Goal: Information Seeking & Learning: Learn about a topic

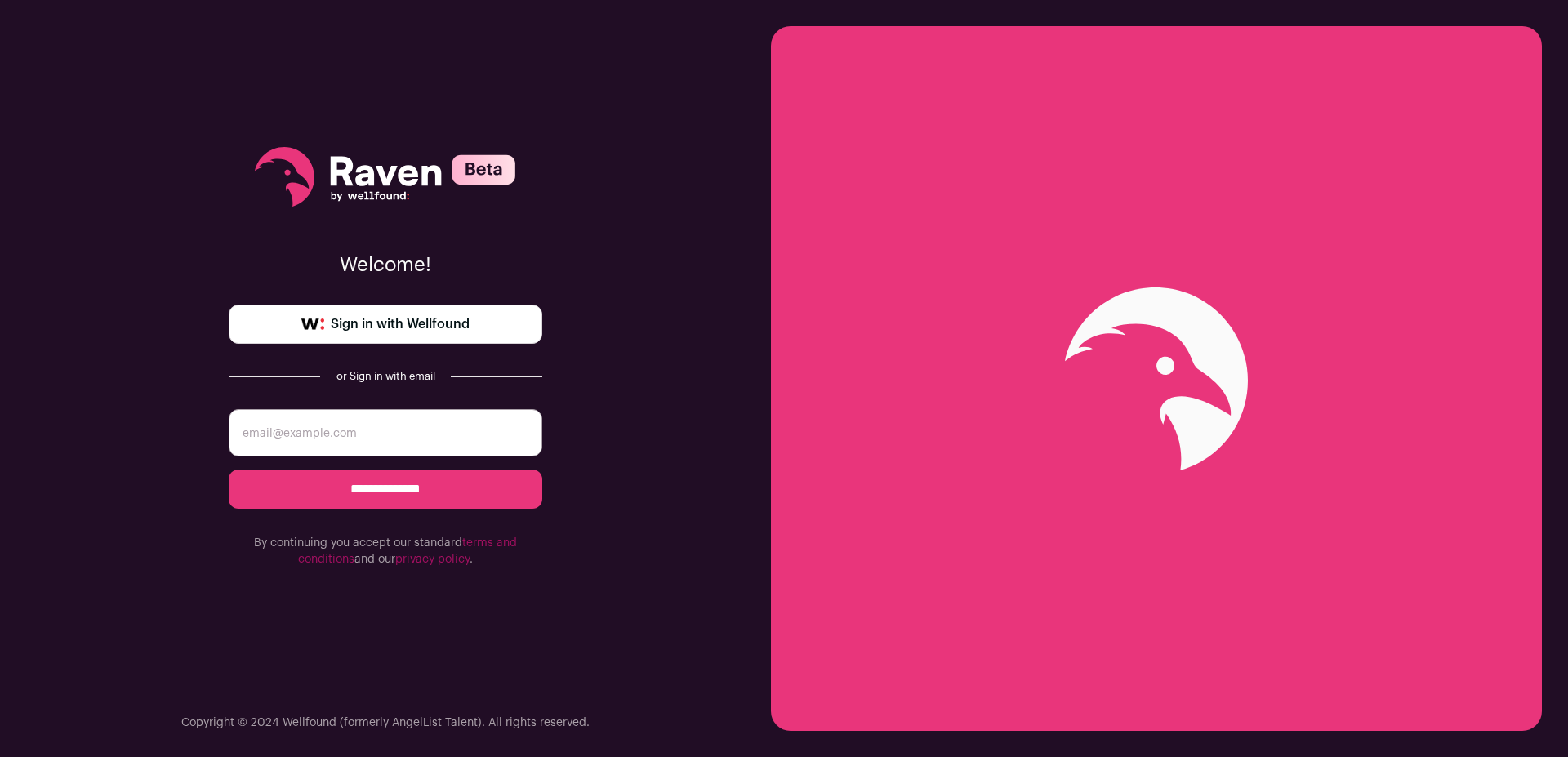
click at [339, 425] on input "email" at bounding box center [385, 432] width 313 height 47
click at [219, 398] on div "**********" at bounding box center [385, 378] width 771 height 757
click at [313, 428] on input "email" at bounding box center [385, 432] width 313 height 47
type input "[EMAIL_ADDRESS][PERSON_NAME][DOMAIN_NAME]"
click at [342, 480] on input "**********" at bounding box center [385, 489] width 313 height 39
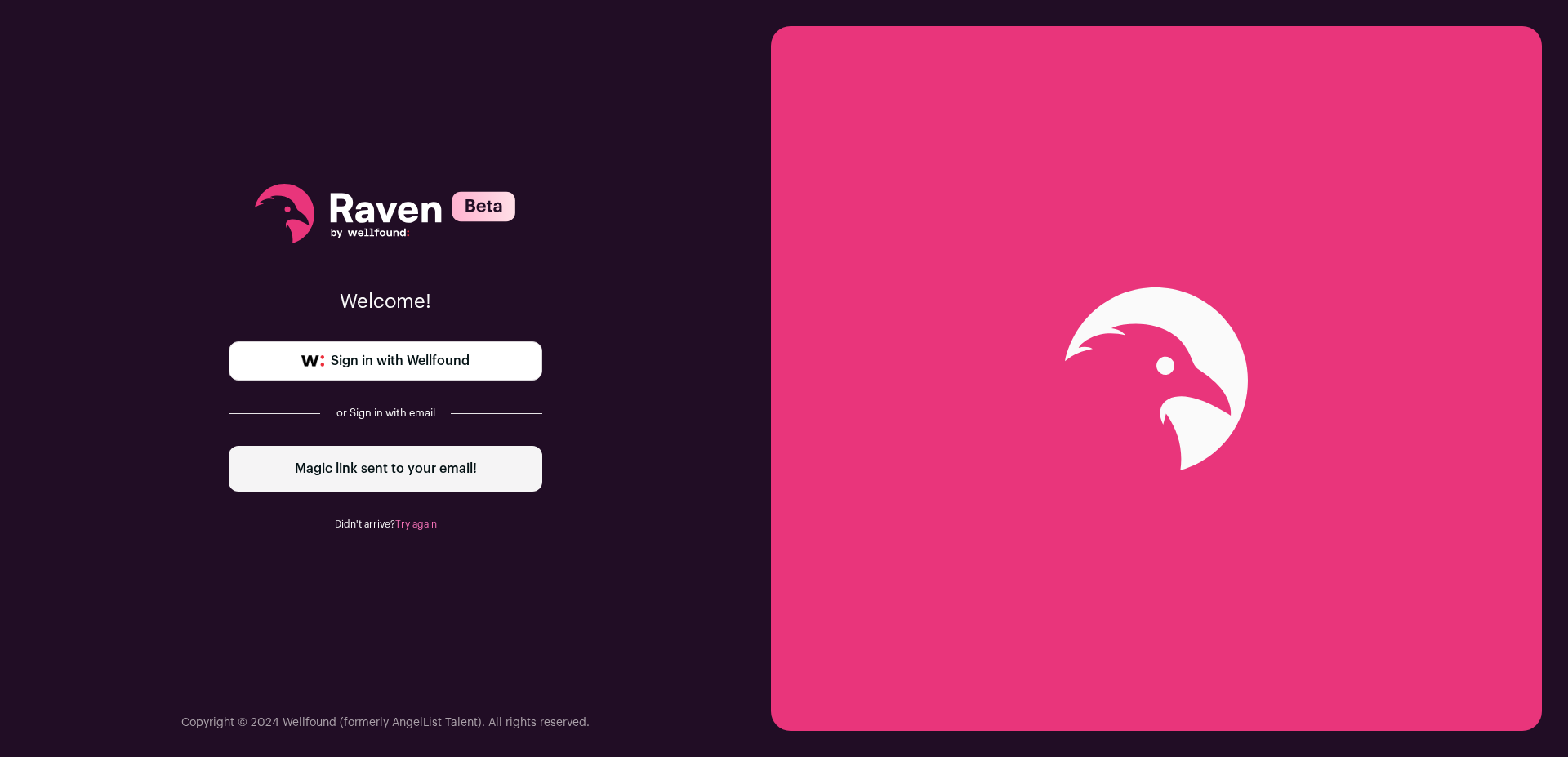
click at [423, 355] on span "Sign in with Wellfound" at bounding box center [399, 361] width 139 height 19
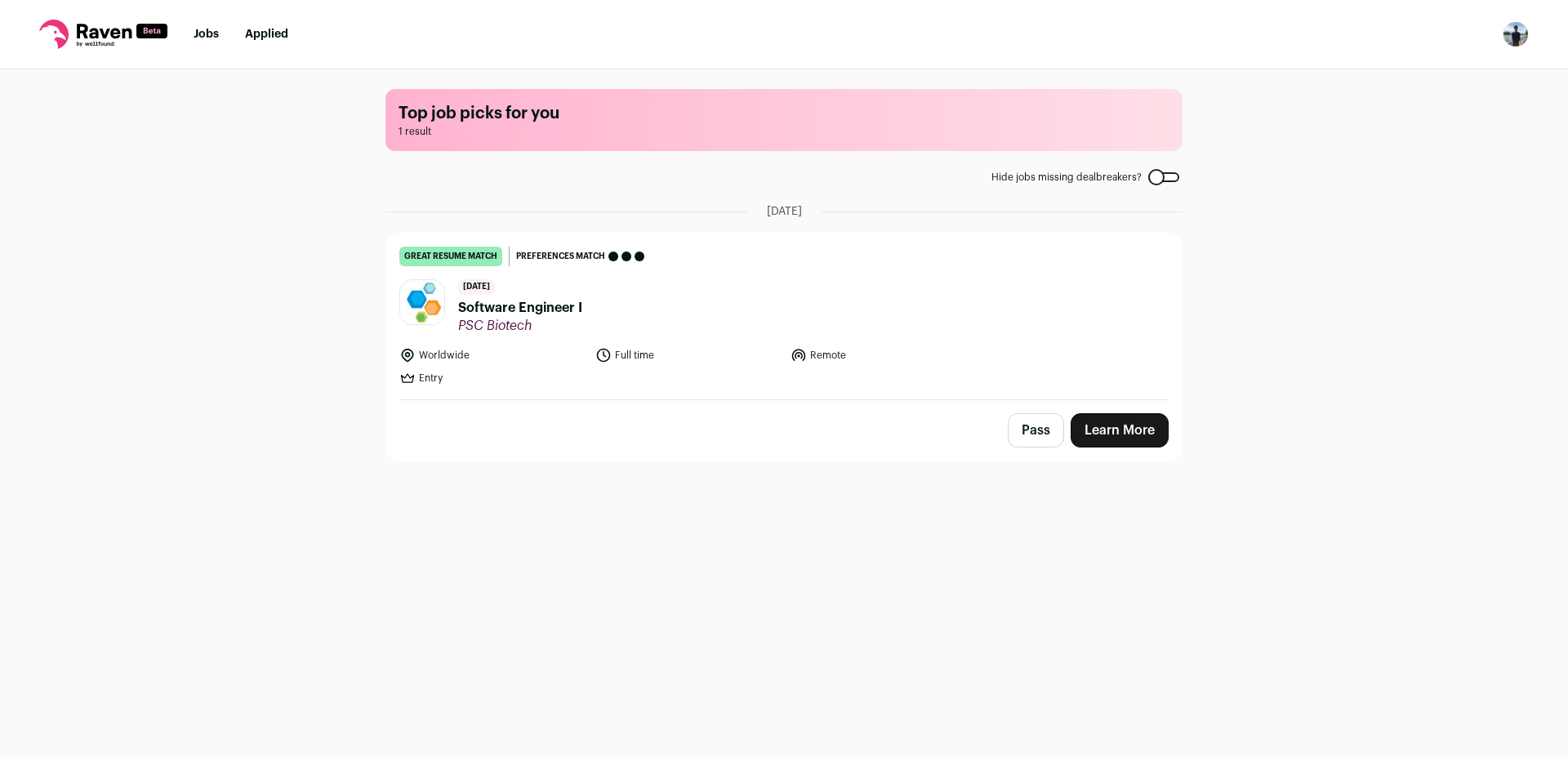
click at [506, 324] on span "PSC Biotech" at bounding box center [520, 326] width 125 height 16
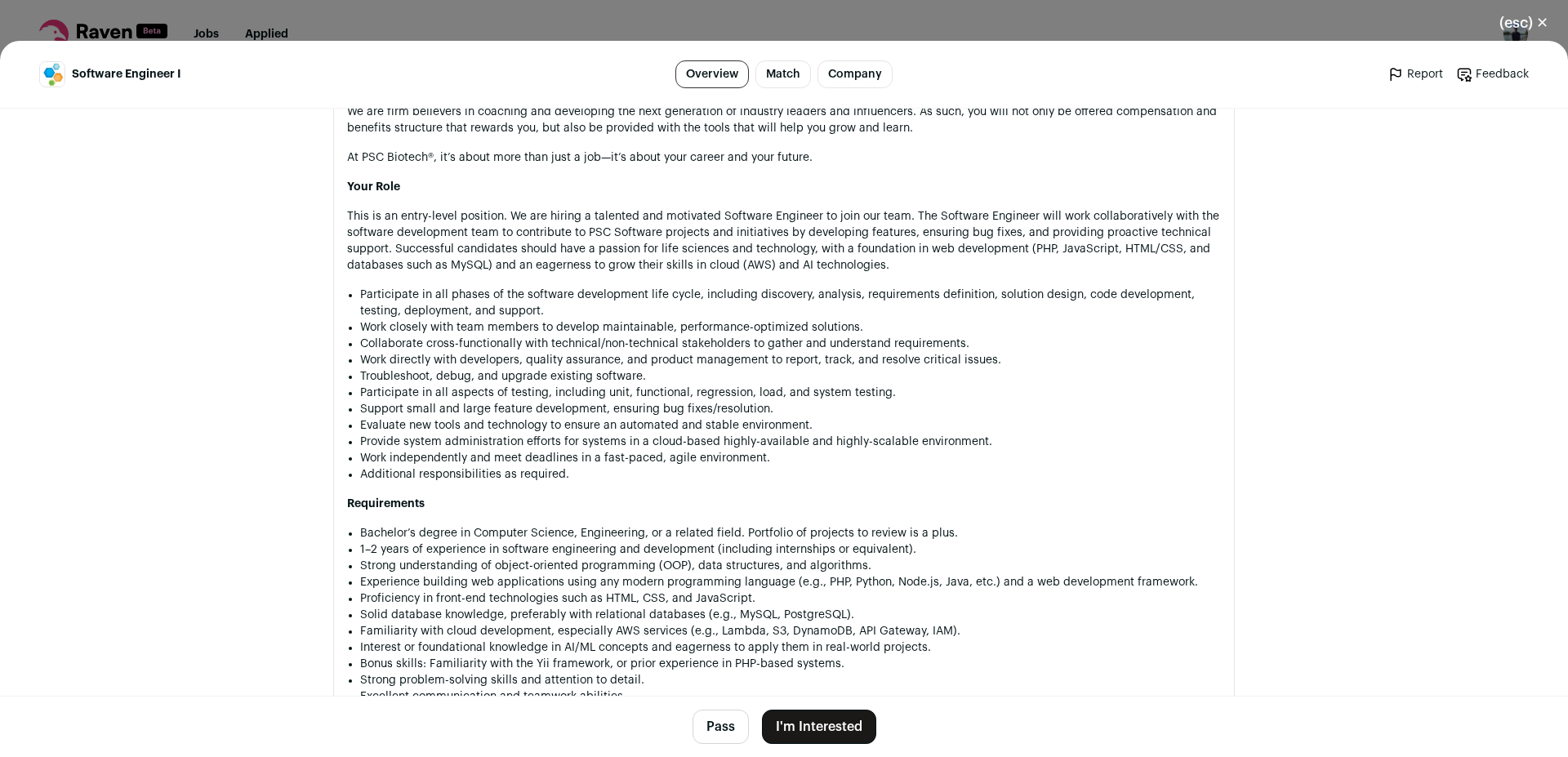
scroll to position [1138, 0]
click at [469, 264] on p "This is an entry-level position. We are hiring a talented and motivated Softwar…" at bounding box center [784, 240] width 874 height 65
click at [480, 256] on p "This is an entry-level position. We are hiring a talented and motivated Softwar…" at bounding box center [784, 240] width 874 height 65
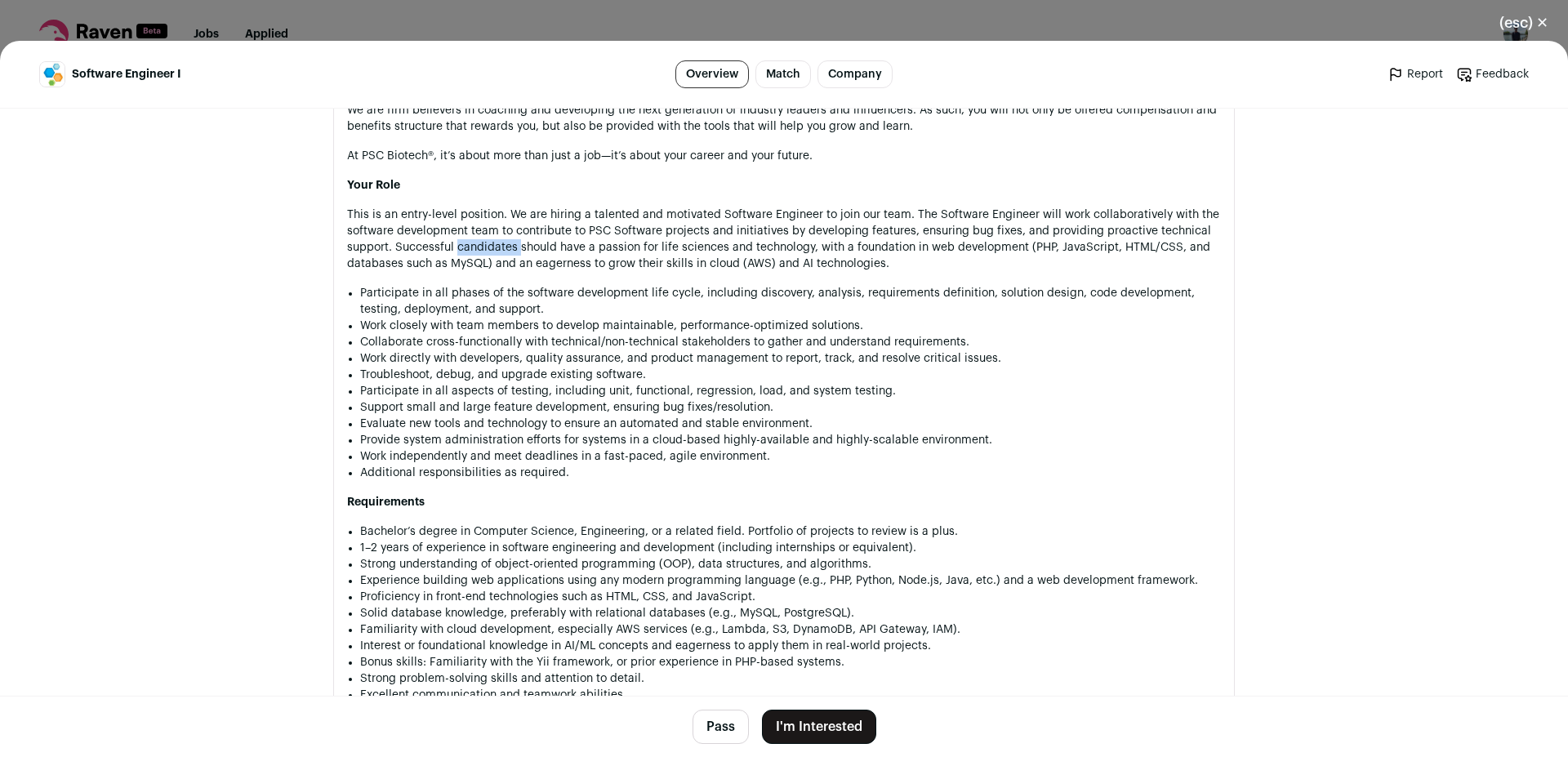
click at [480, 256] on p "This is an entry-level position. We are hiring a talented and motivated Softwar…" at bounding box center [784, 240] width 874 height 65
click at [484, 255] on p "This is an entry-level position. We are hiring a talented and motivated Softwar…" at bounding box center [784, 240] width 874 height 65
click at [487, 252] on p "This is an entry-level position. We are hiring a talented and motivated Softwar…" at bounding box center [784, 240] width 874 height 65
drag, startPoint x: 487, startPoint y: 252, endPoint x: 591, endPoint y: 245, distance: 104.2
click at [591, 245] on p "This is an entry-level position. We are hiring a talented and motivated Softwar…" at bounding box center [784, 240] width 874 height 65
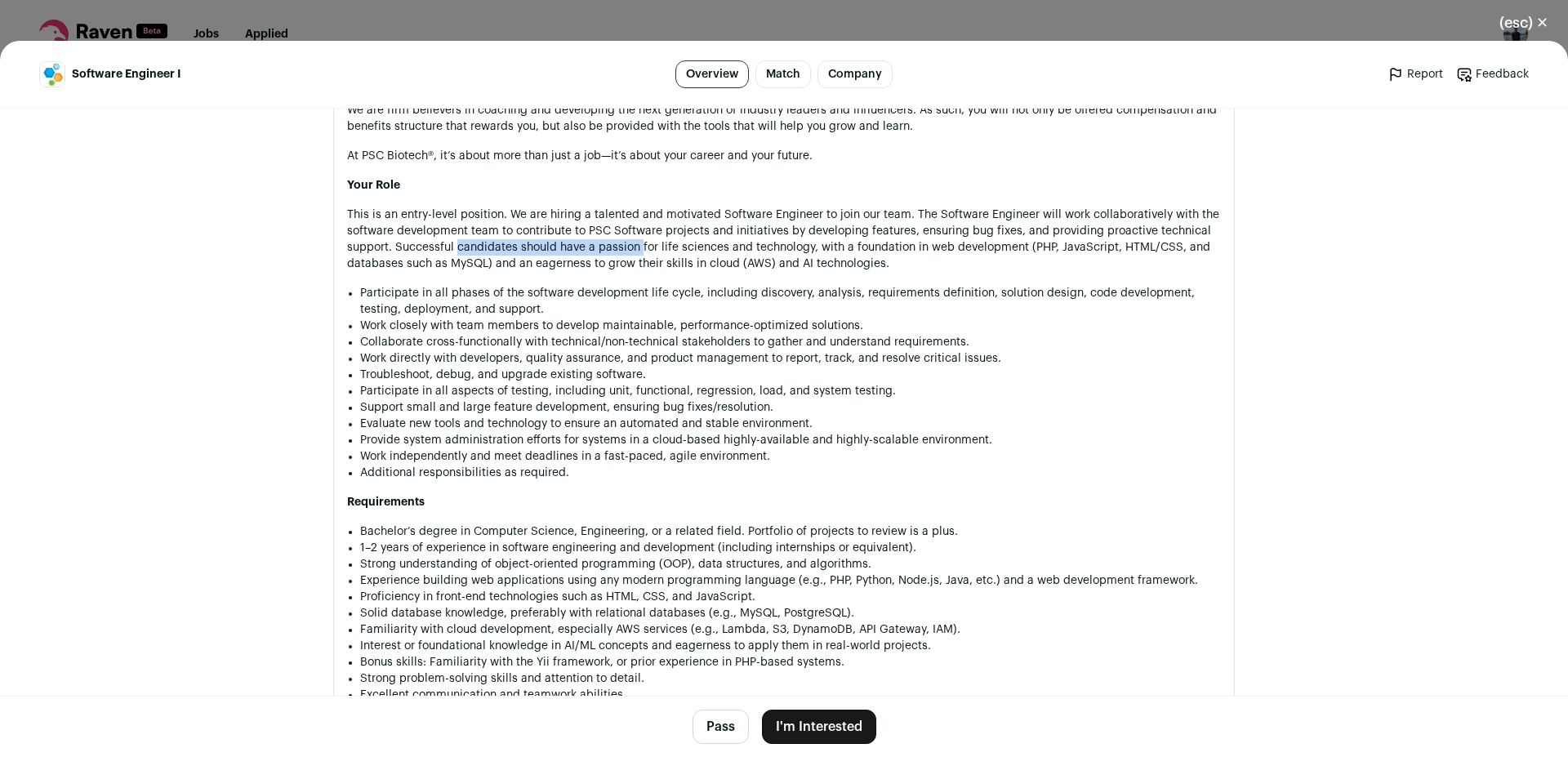
click at [591, 245] on p "This is an entry-level position. We are hiring a talented and motivated Softwar…" at bounding box center [784, 240] width 874 height 65
click at [534, 250] on p "This is an entry-level position. We are hiring a talented and motivated Softwar…" at bounding box center [784, 240] width 874 height 65
click at [547, 262] on p "This is an entry-level position. We are hiring a talented and motivated Softwar…" at bounding box center [784, 240] width 874 height 65
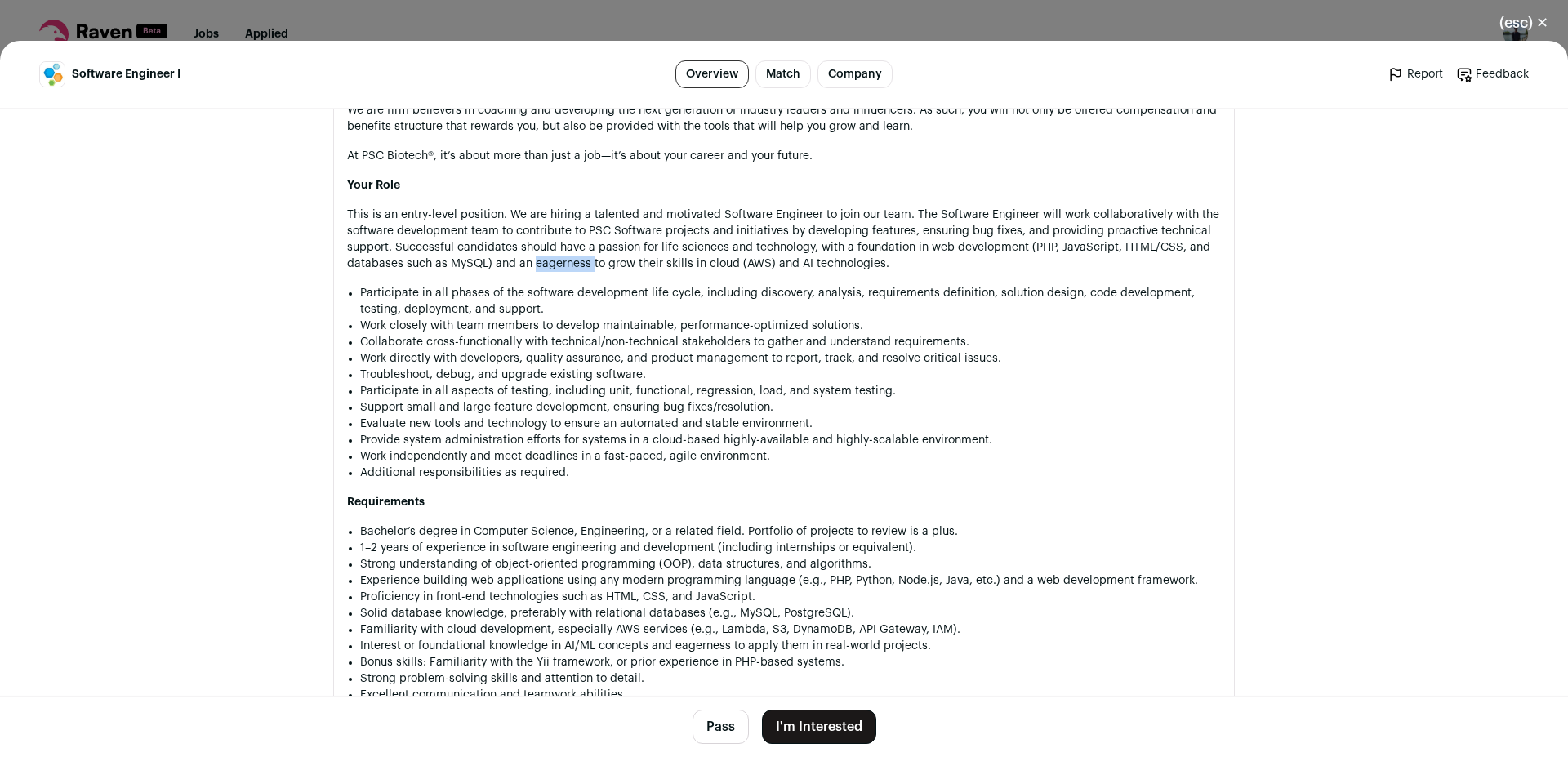
click at [547, 262] on p "This is an entry-level position. We are hiring a talented and motivated Softwar…" at bounding box center [784, 240] width 874 height 65
click at [541, 257] on p "This is an entry-level position. We are hiring a talented and motivated Softwar…" at bounding box center [784, 240] width 874 height 65
click at [518, 300] on li "Participate in all phases of the software development life cycle, including dis…" at bounding box center [790, 302] width 861 height 33
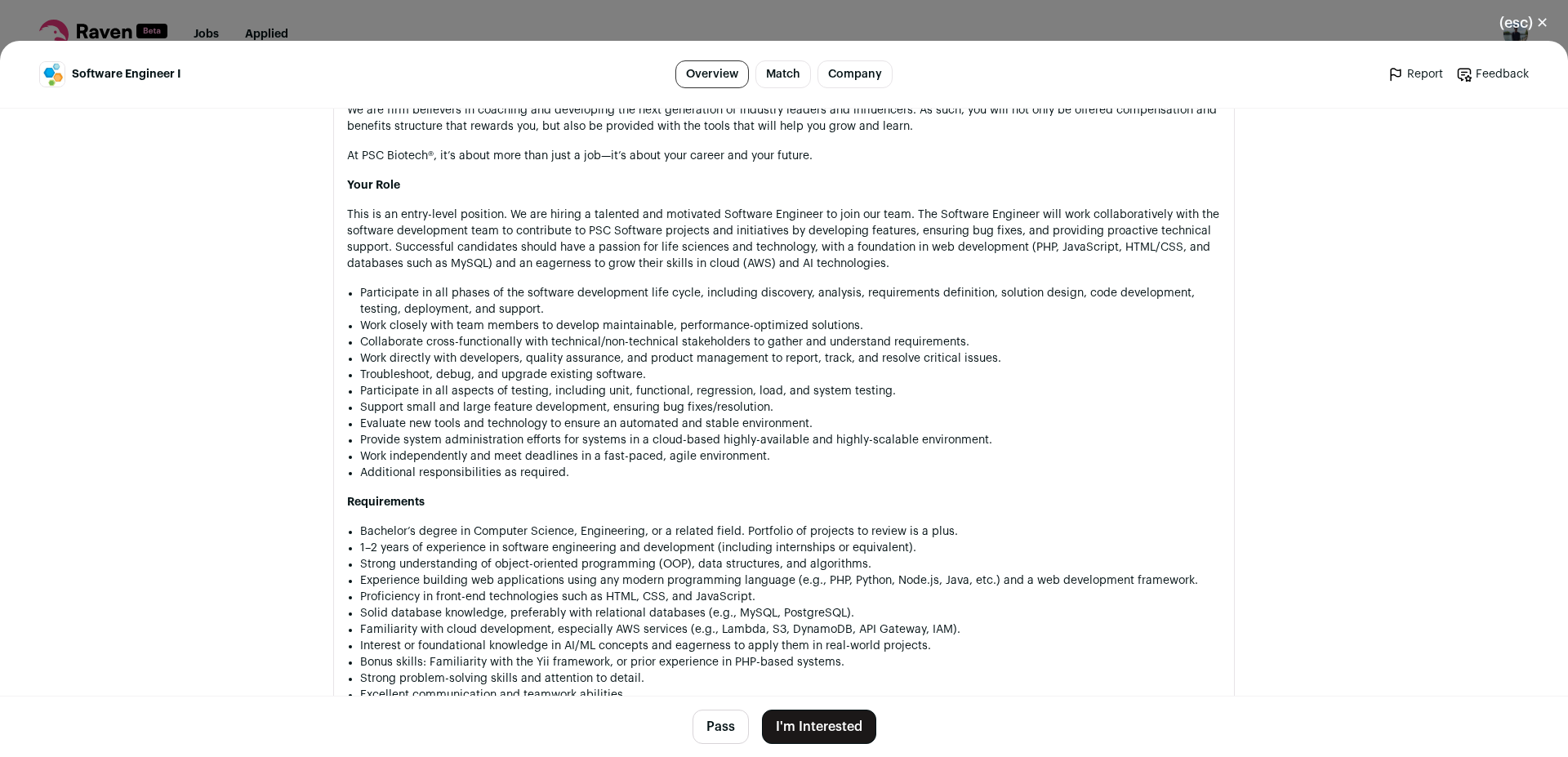
click at [517, 300] on li "Participate in all phases of the software development life cycle, including dis…" at bounding box center [790, 302] width 861 height 33
click at [509, 290] on li "Participate in all phases of the software development life cycle, including dis…" at bounding box center [790, 302] width 861 height 33
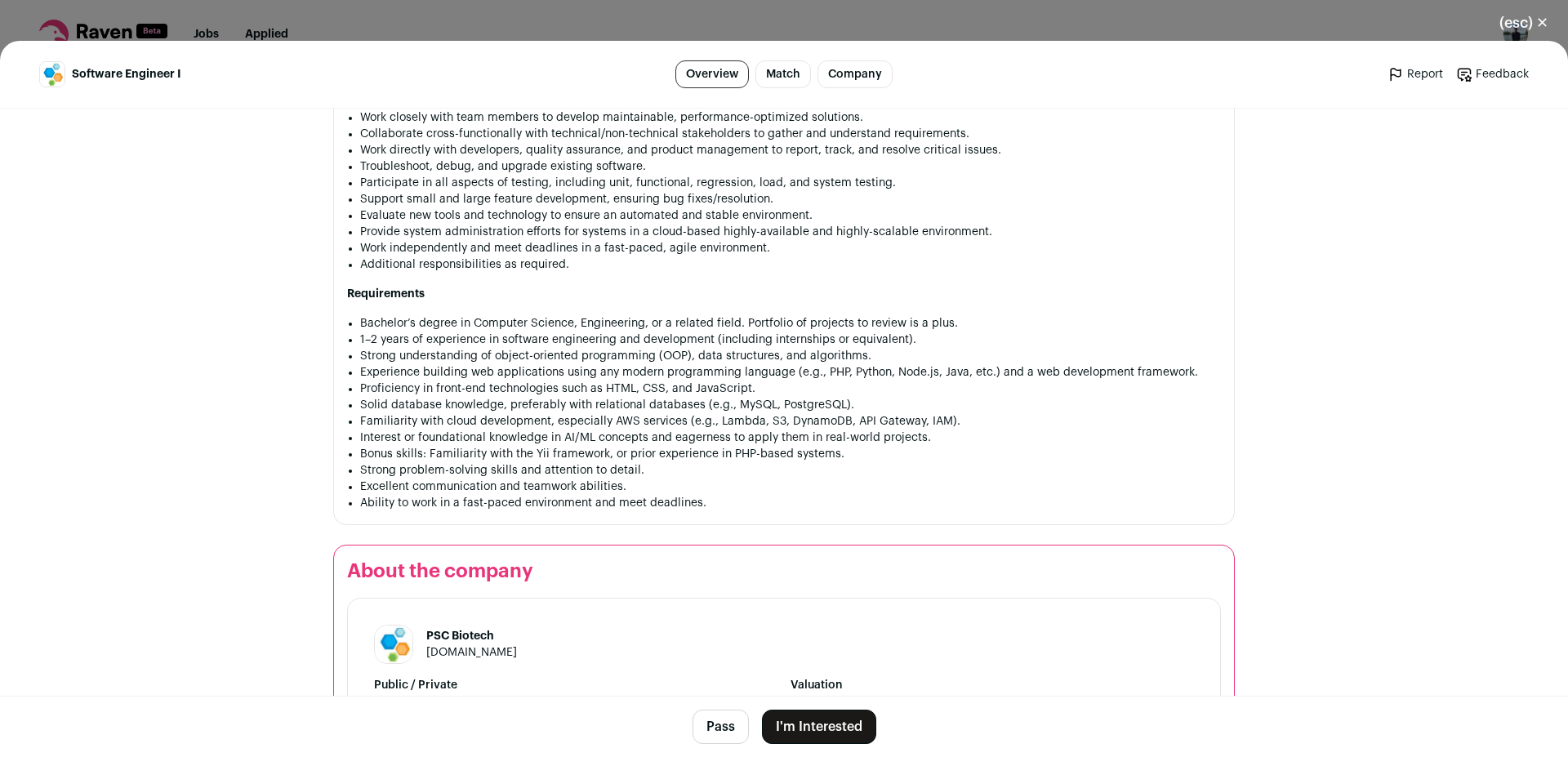
scroll to position [1354, 0]
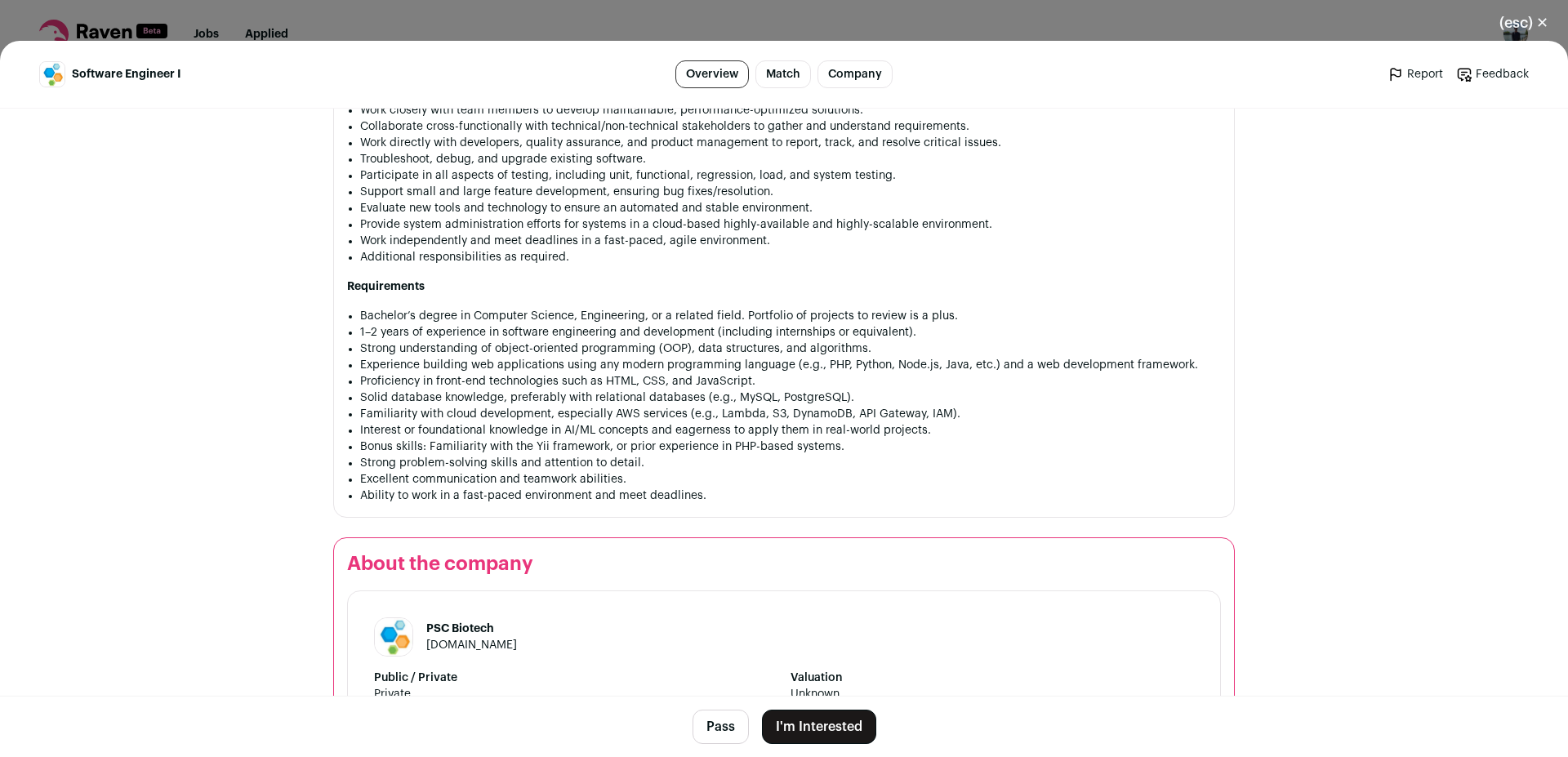
click at [513, 341] on li "1–2 years of experience in software engineering and development (including inte…" at bounding box center [790, 333] width 861 height 16
drag, startPoint x: 513, startPoint y: 349, endPoint x: 536, endPoint y: 350, distance: 23.0
click at [536, 341] on li "1–2 years of experience in software engineering and development (including inte…" at bounding box center [790, 333] width 861 height 16
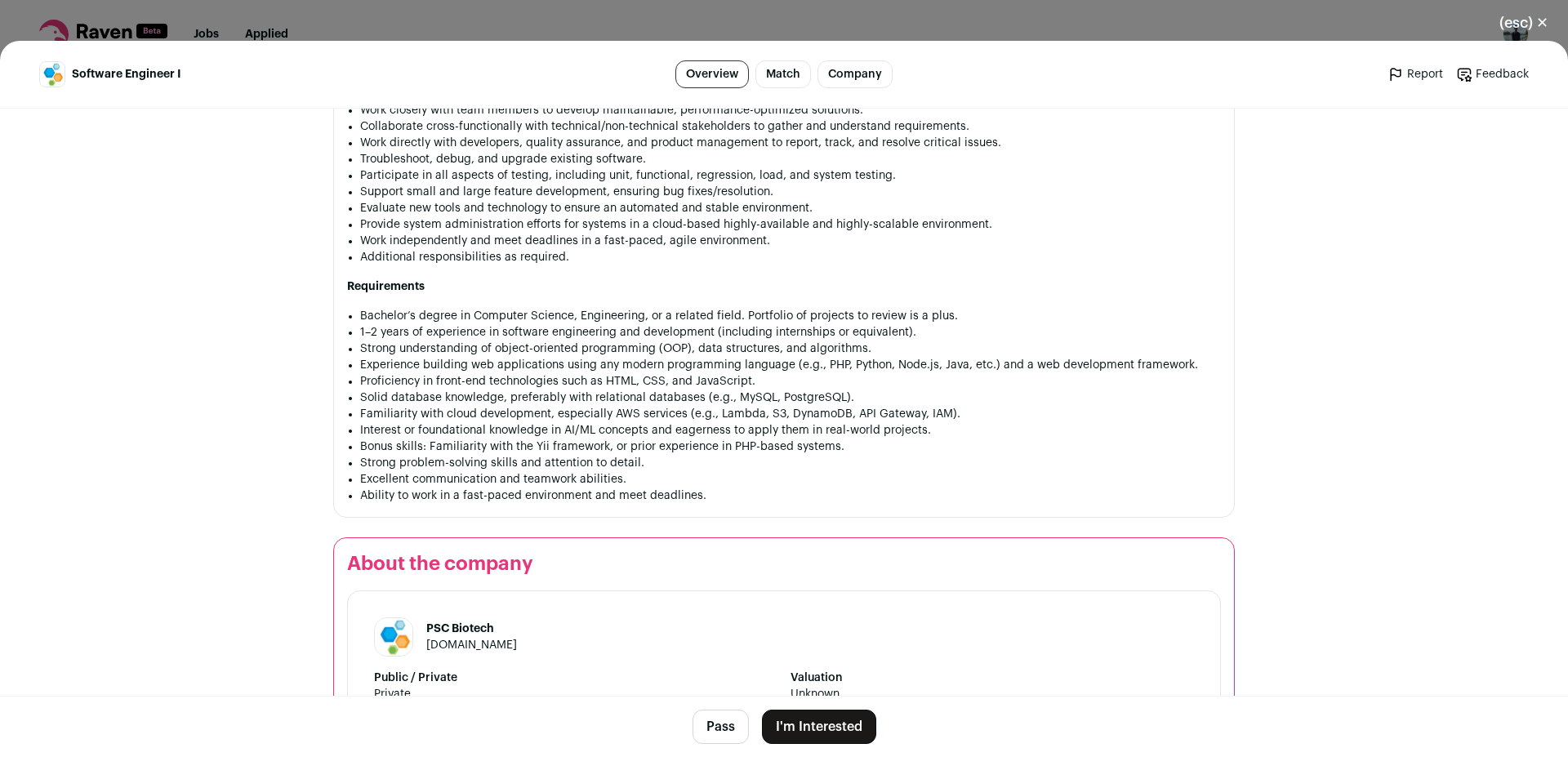
click at [518, 357] on li "Strong understanding of object-oriented programming (OOP), data structures, and…" at bounding box center [790, 349] width 861 height 16
drag, startPoint x: 518, startPoint y: 350, endPoint x: 513, endPoint y: 340, distance: 11.2
click at [517, 341] on li "1–2 years of experience in software engineering and development (including inte…" at bounding box center [790, 333] width 861 height 16
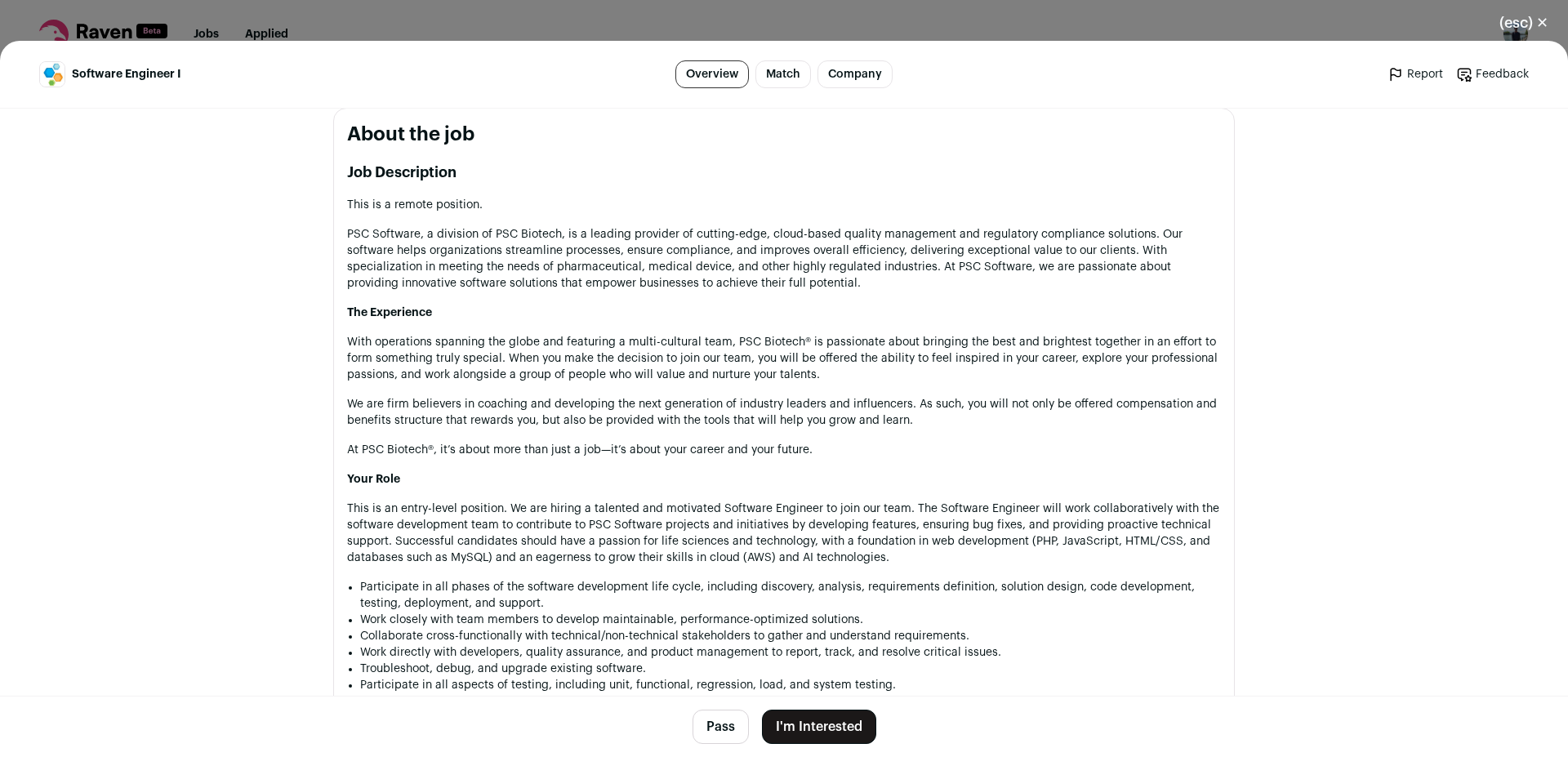
scroll to position [707, 0]
